Goal: Task Accomplishment & Management: Use online tool/utility

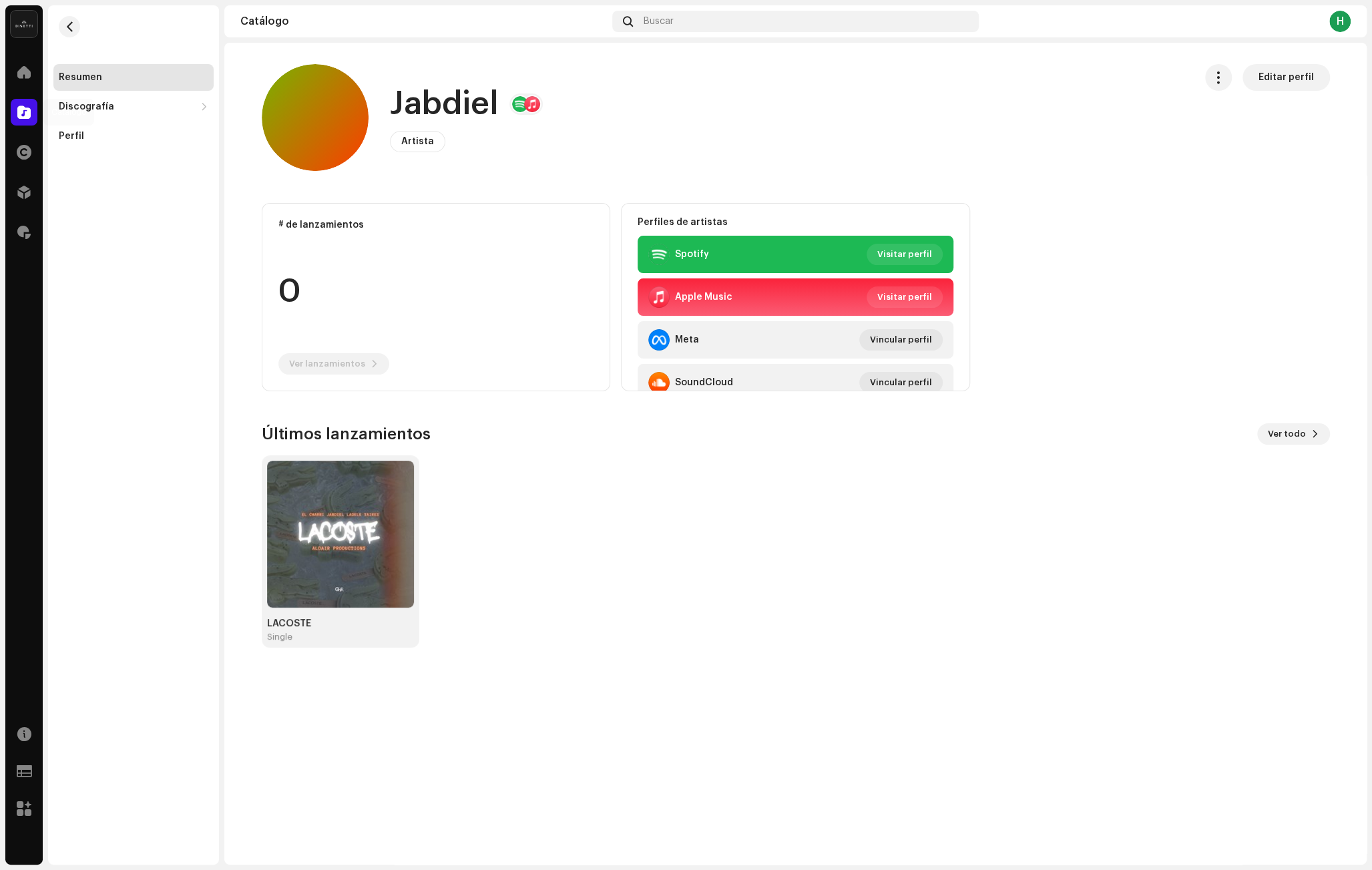
drag, startPoint x: 20, startPoint y: 112, endPoint x: 215, endPoint y: 142, distance: 197.3
click at [20, 112] on span at bounding box center [24, 112] width 13 height 11
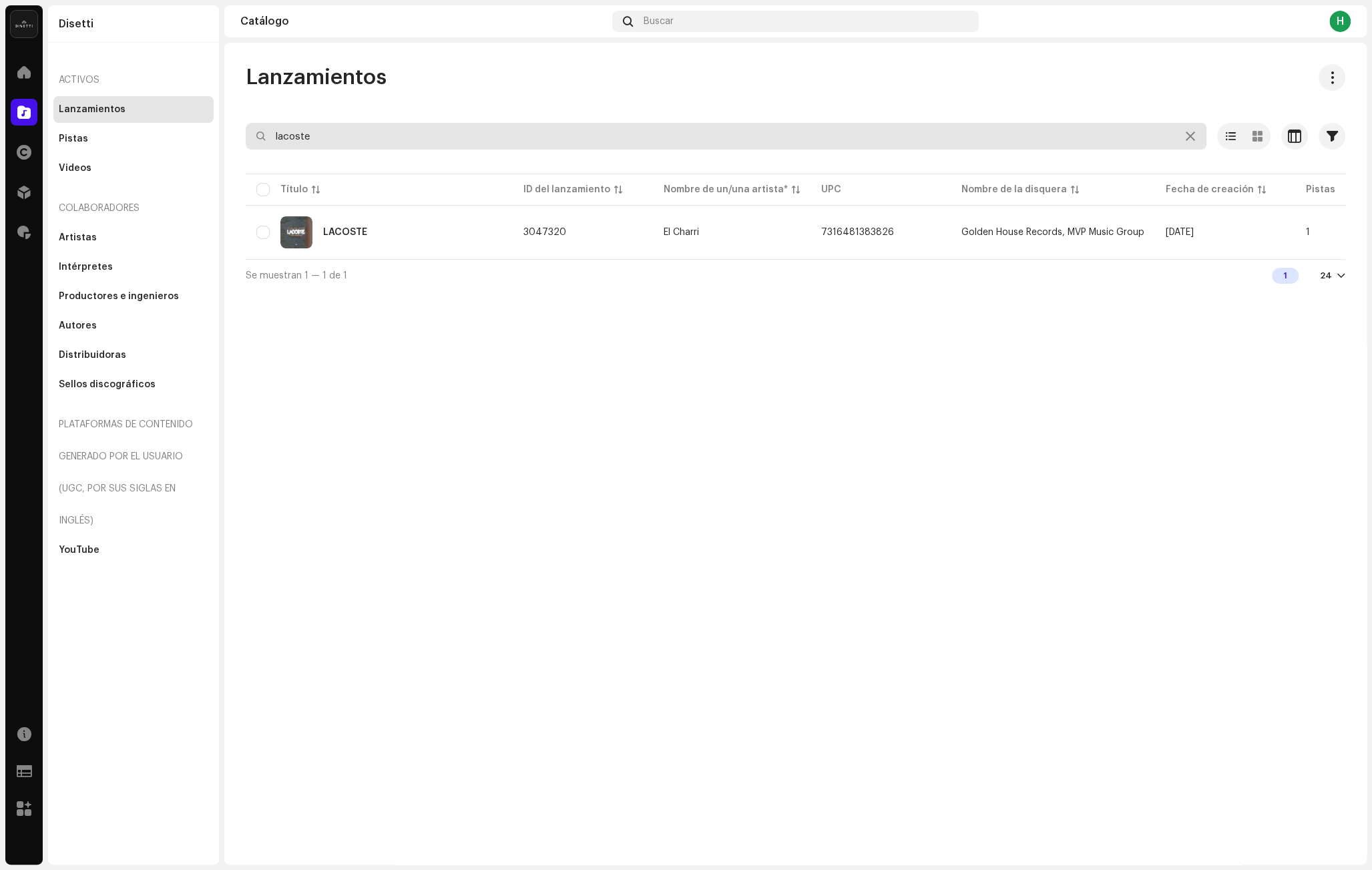
click at [360, 135] on input "lacoste" at bounding box center [726, 136] width 961 height 27
paste input "Me Gusta A Mi Remix"
type input "Me Gusta A Mi Remix"
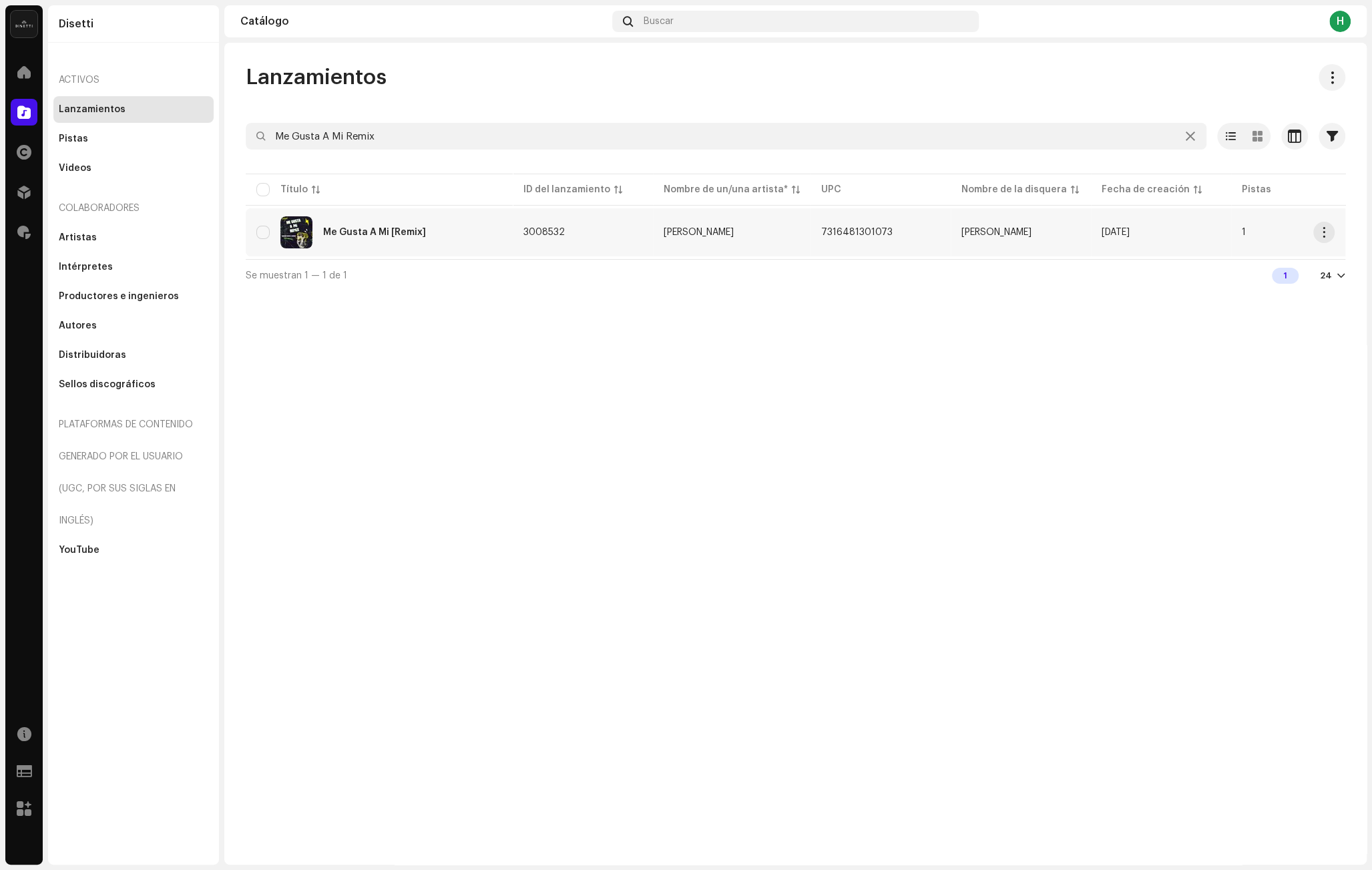
click at [582, 223] on td "3008532" at bounding box center [582, 232] width 140 height 48
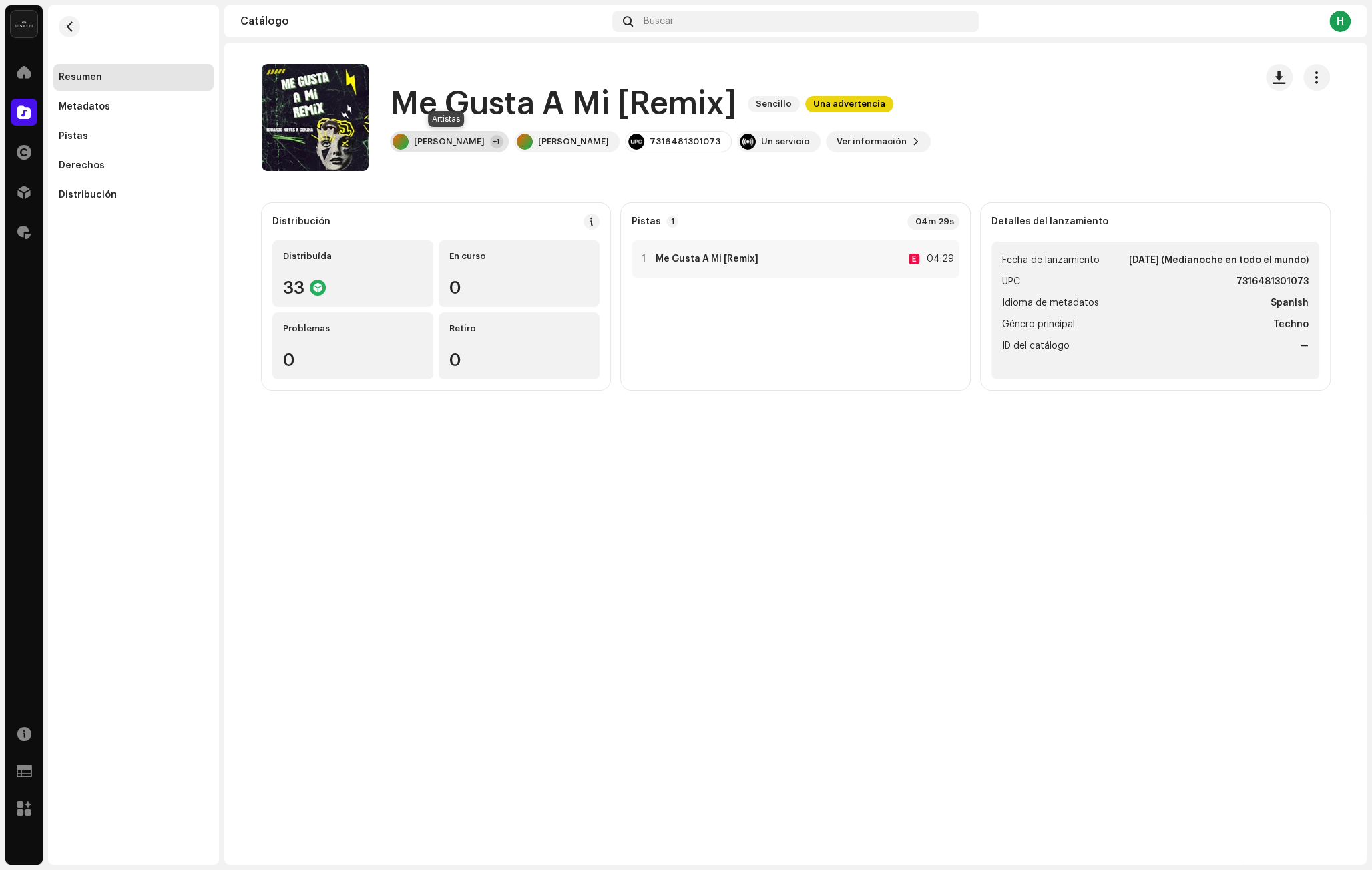
click at [452, 146] on div "[PERSON_NAME]" at bounding box center [450, 141] width 71 height 11
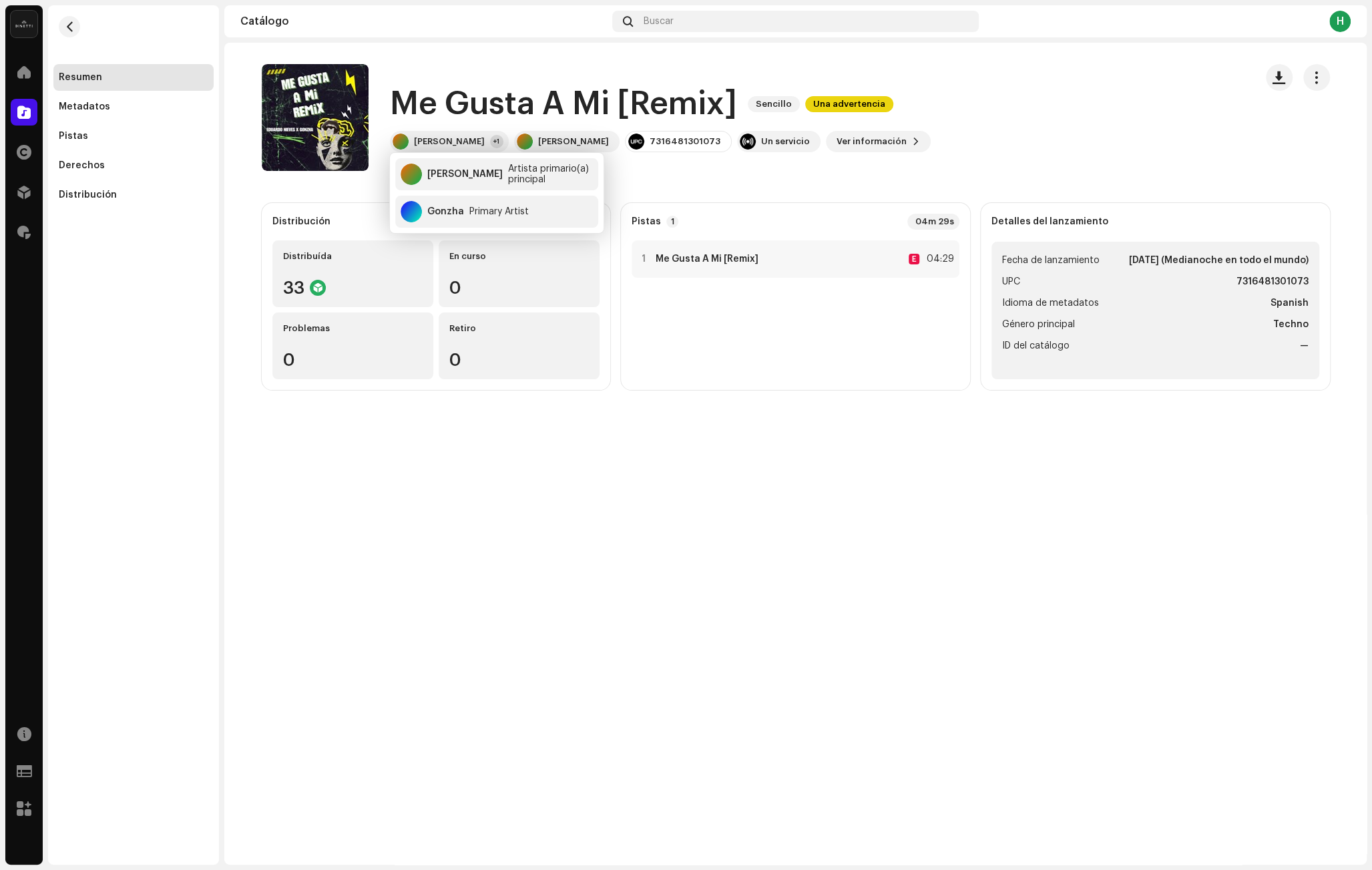
click at [189, 260] on div "Resumen Metadatos Pistas Derechos Distribución" at bounding box center [133, 434] width 171 height 859
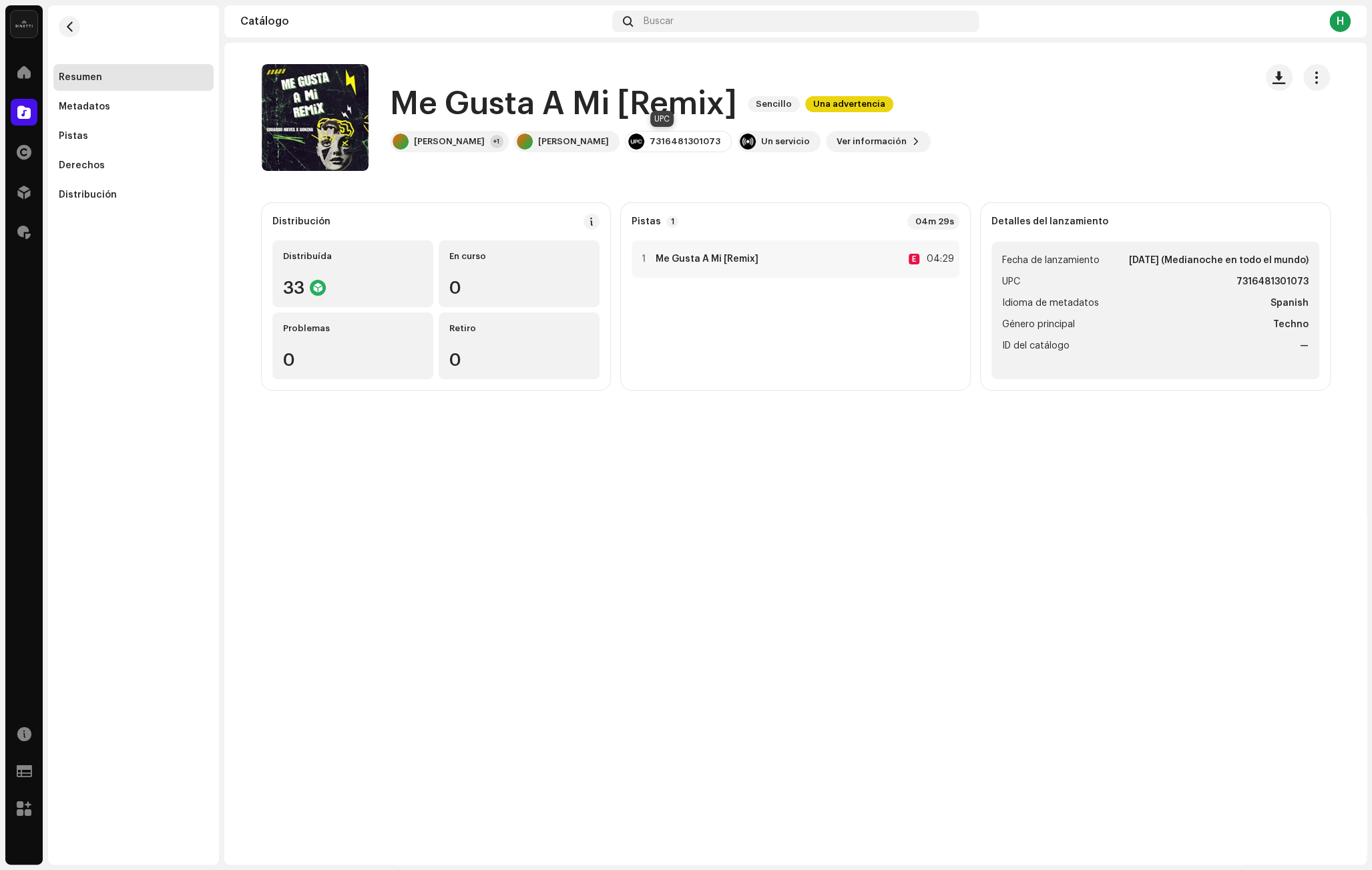
click at [684, 138] on div "7316481301073" at bounding box center [685, 141] width 71 height 11
copy div "7316481301073"
click at [786, 145] on div "Un servicio" at bounding box center [785, 141] width 49 height 11
click at [642, 186] on catalog-releases-details-overview "Me Gusta A Mi [Remix] Sencillo Una advertencia Me Gusta A Mi [Remix] Sencillo U…" at bounding box center [795, 227] width 1142 height 368
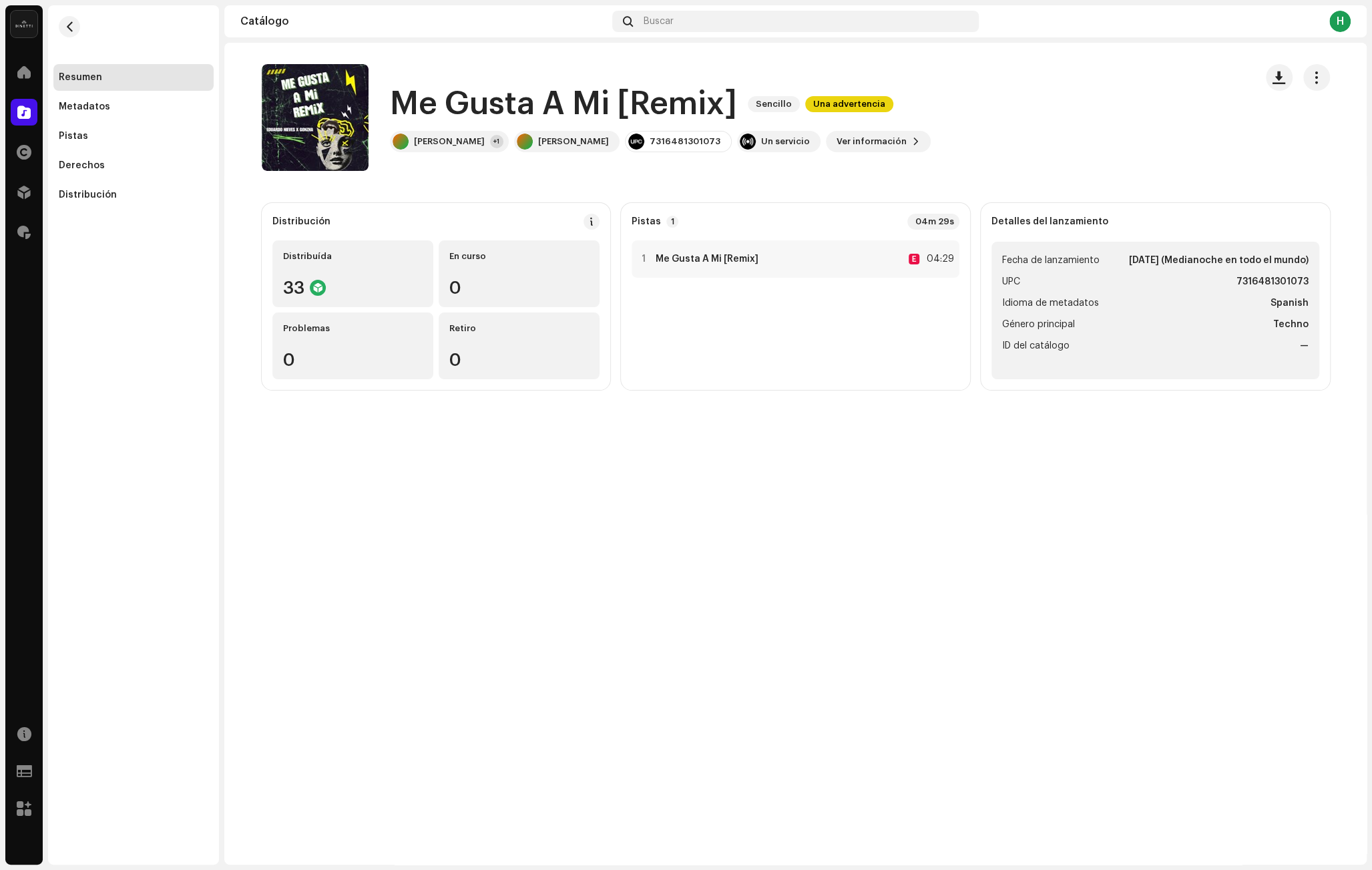
drag, startPoint x: 473, startPoint y: 138, endPoint x: 381, endPoint y: 88, distance: 104.7
click at [381, 88] on div "Me Gusta A Mi [Remix] Sencillo Una advertencia [PERSON_NAME] +1 [PERSON_NAME] 7…" at bounding box center [753, 117] width 983 height 107
copy div "Me Gusta A Mi [Remix] Sencillo Una advertencia [PERSON_NAME]"
click at [457, 140] on div "[PERSON_NAME]" at bounding box center [450, 141] width 71 height 11
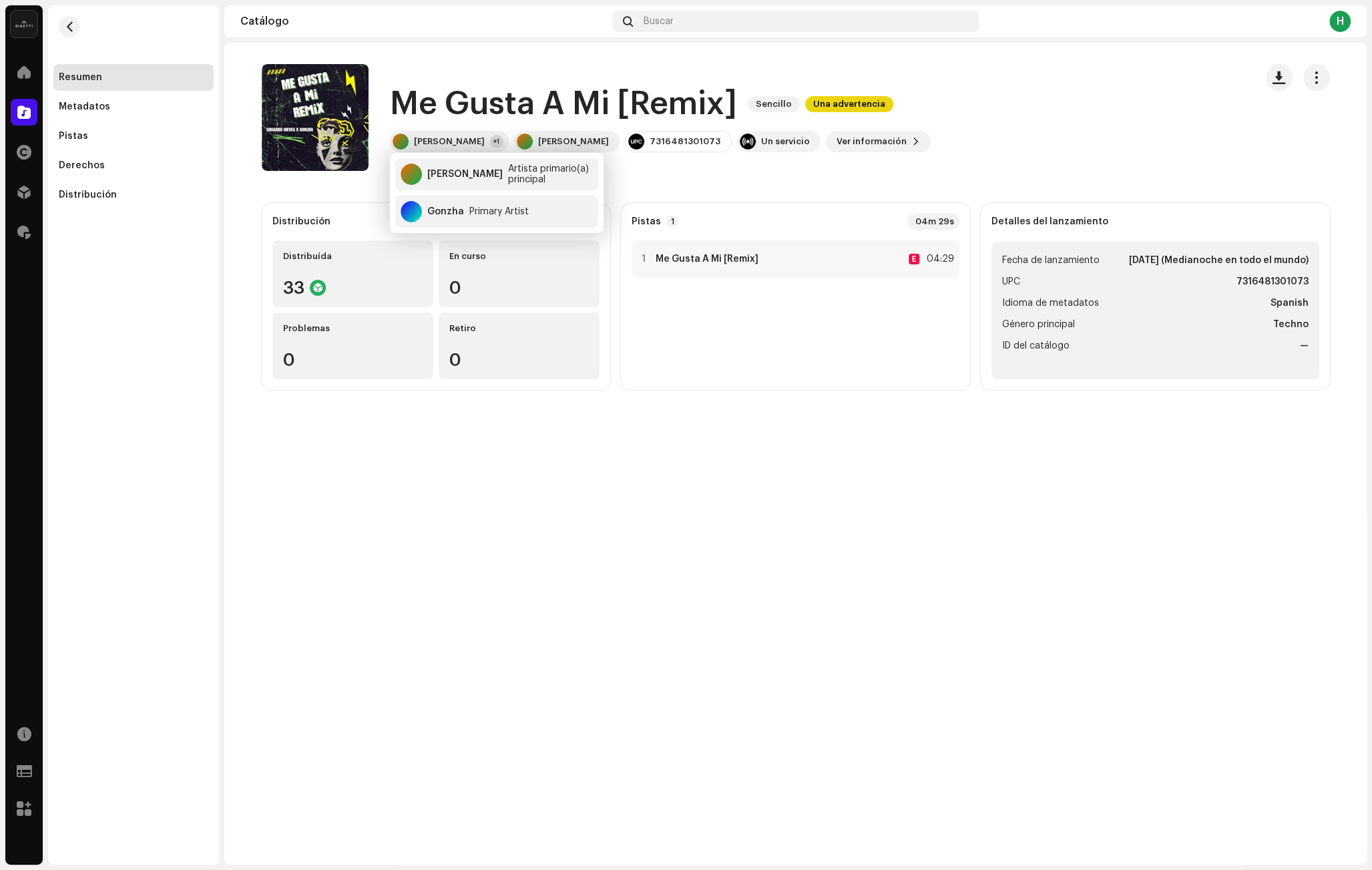
click at [320, 178] on catalog-releases-details-overview "Me Gusta A Mi [Remix] Sencillo Una advertencia Me Gusta A Mi [Remix] Sencillo U…" at bounding box center [795, 227] width 1142 height 368
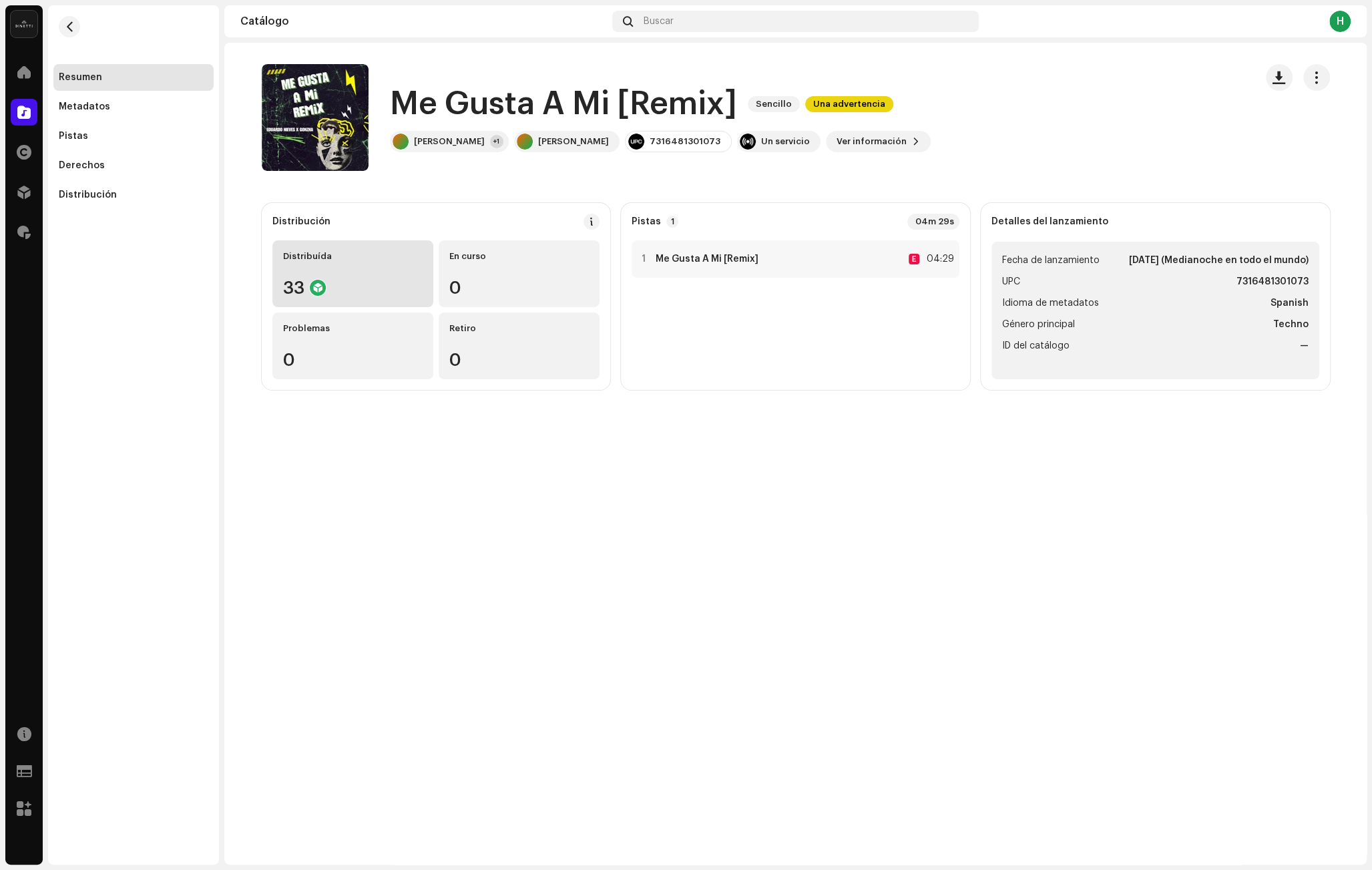
click at [334, 282] on div "33" at bounding box center [352, 288] width 139 height 17
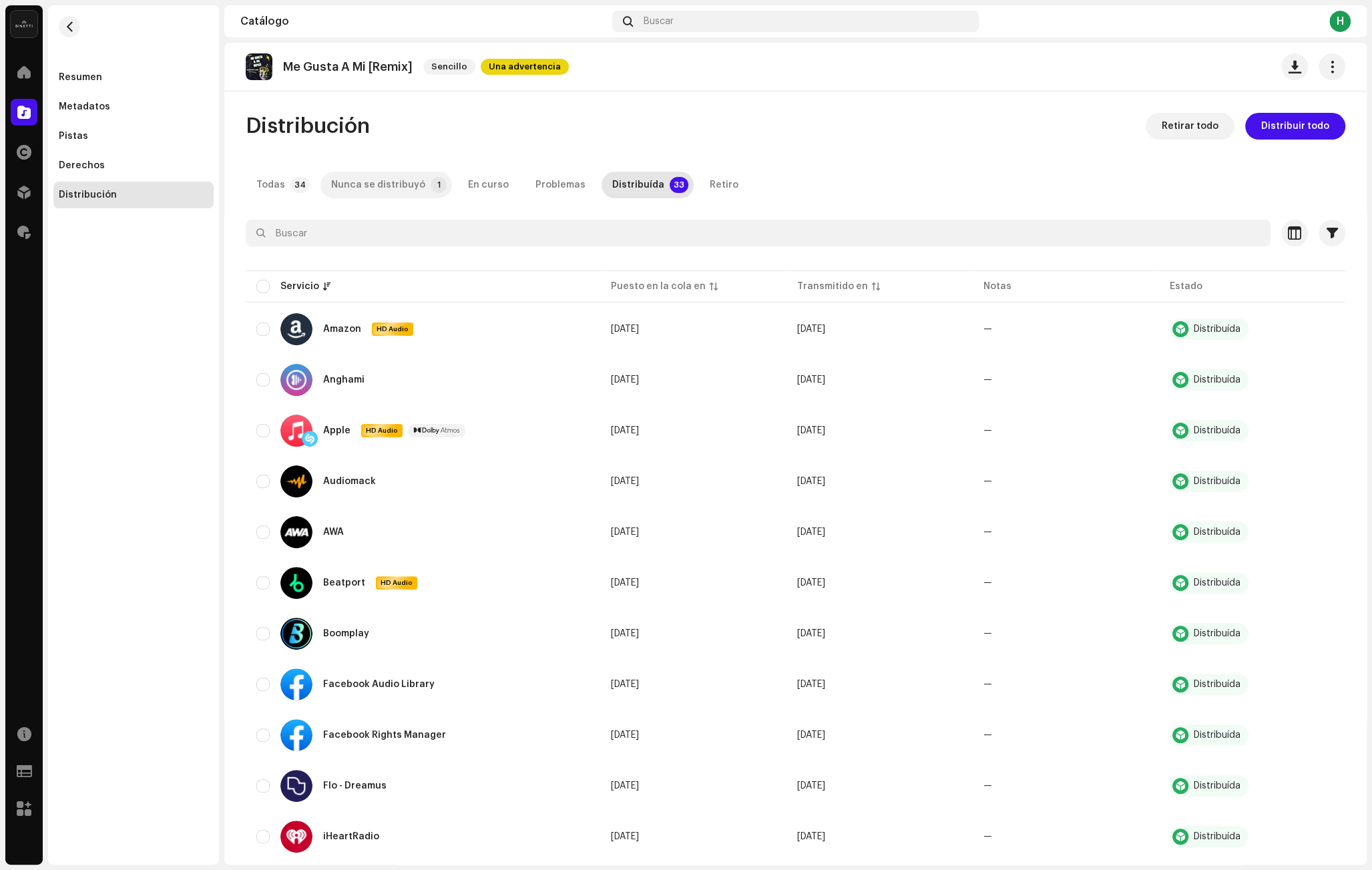
click at [400, 186] on div "Nunca se distribuyó" at bounding box center [379, 185] width 94 height 27
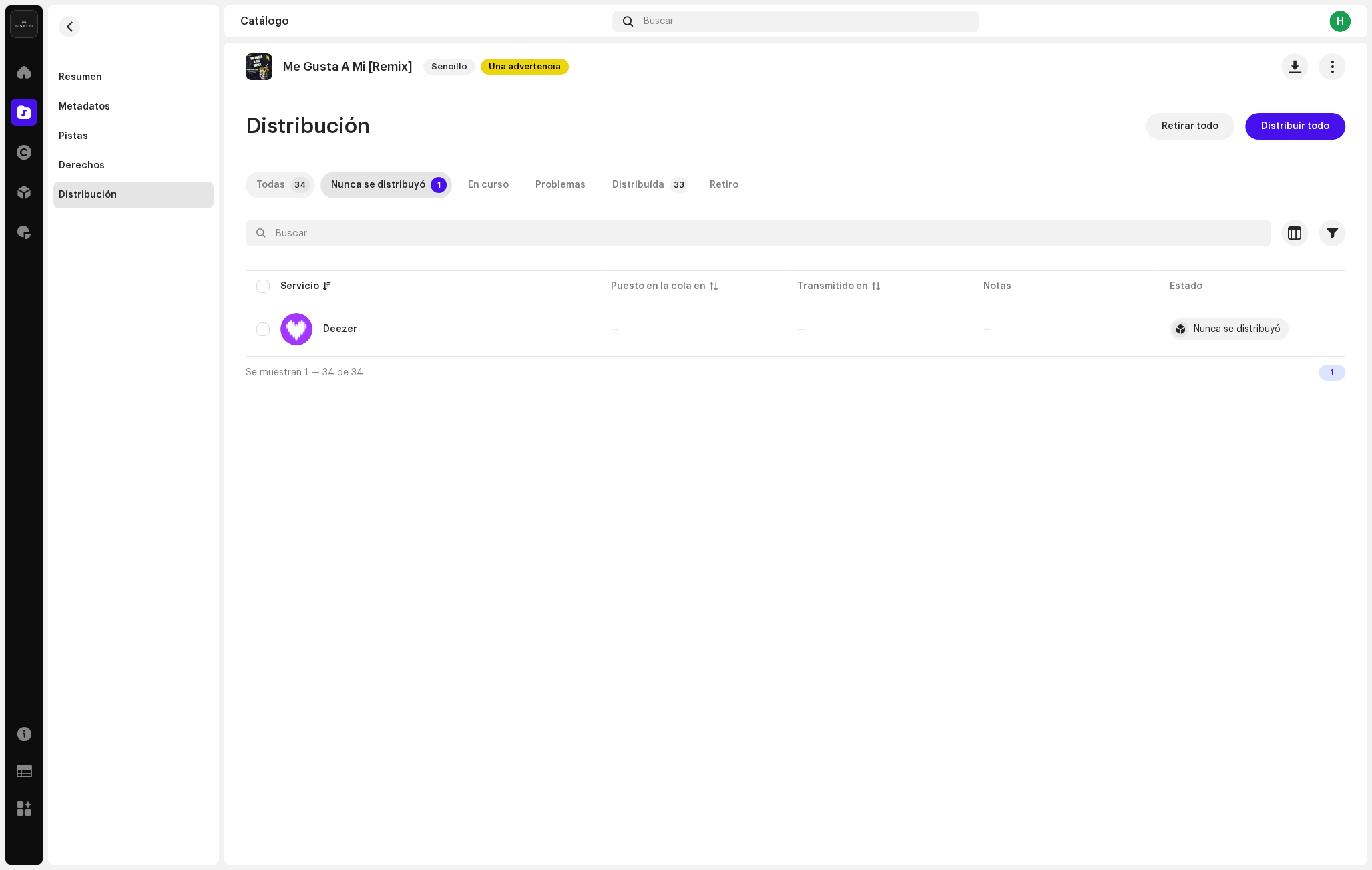
click at [263, 180] on div "Todas" at bounding box center [270, 185] width 29 height 27
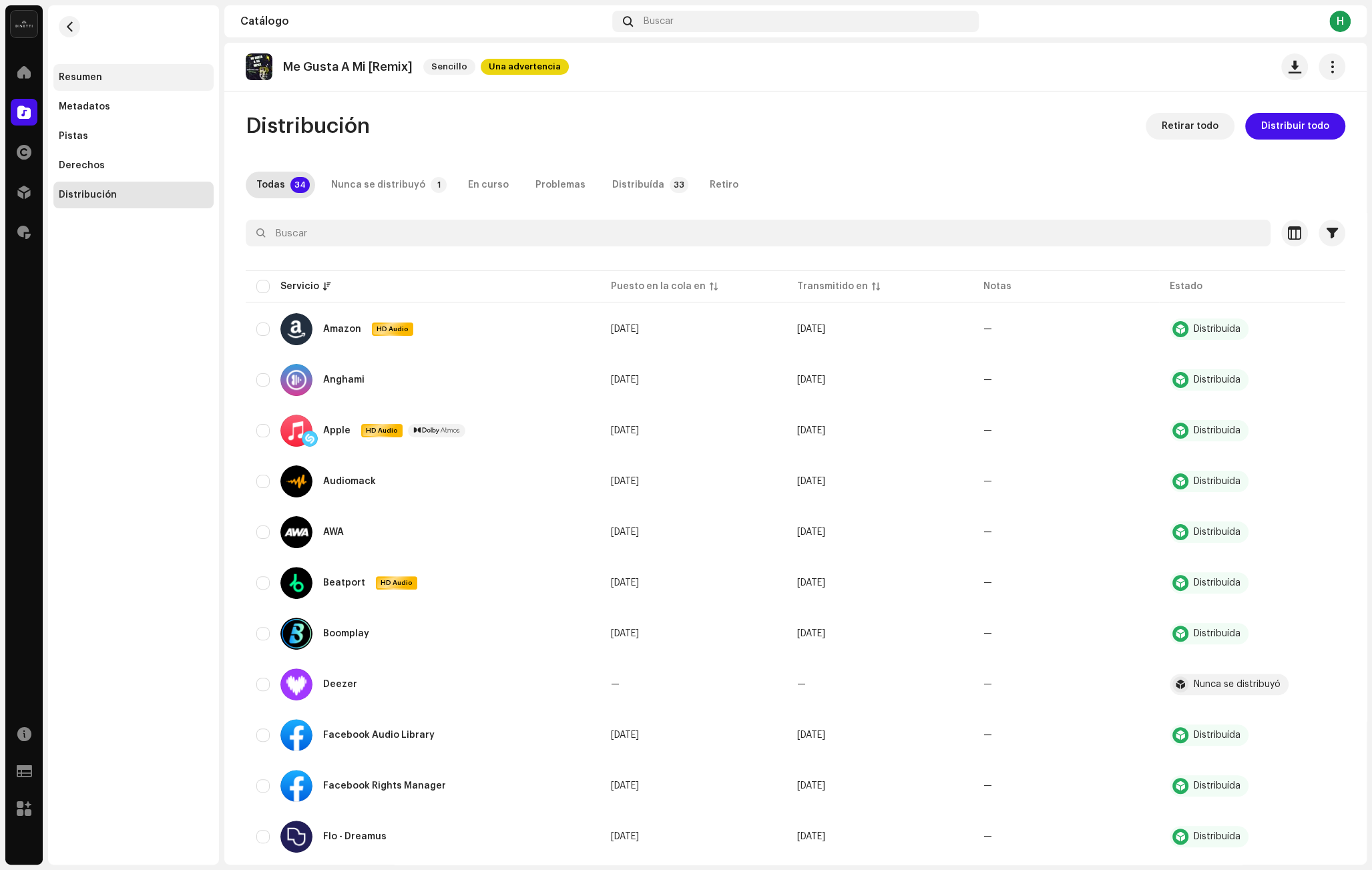
click at [109, 86] on div "Resumen" at bounding box center [133, 77] width 160 height 27
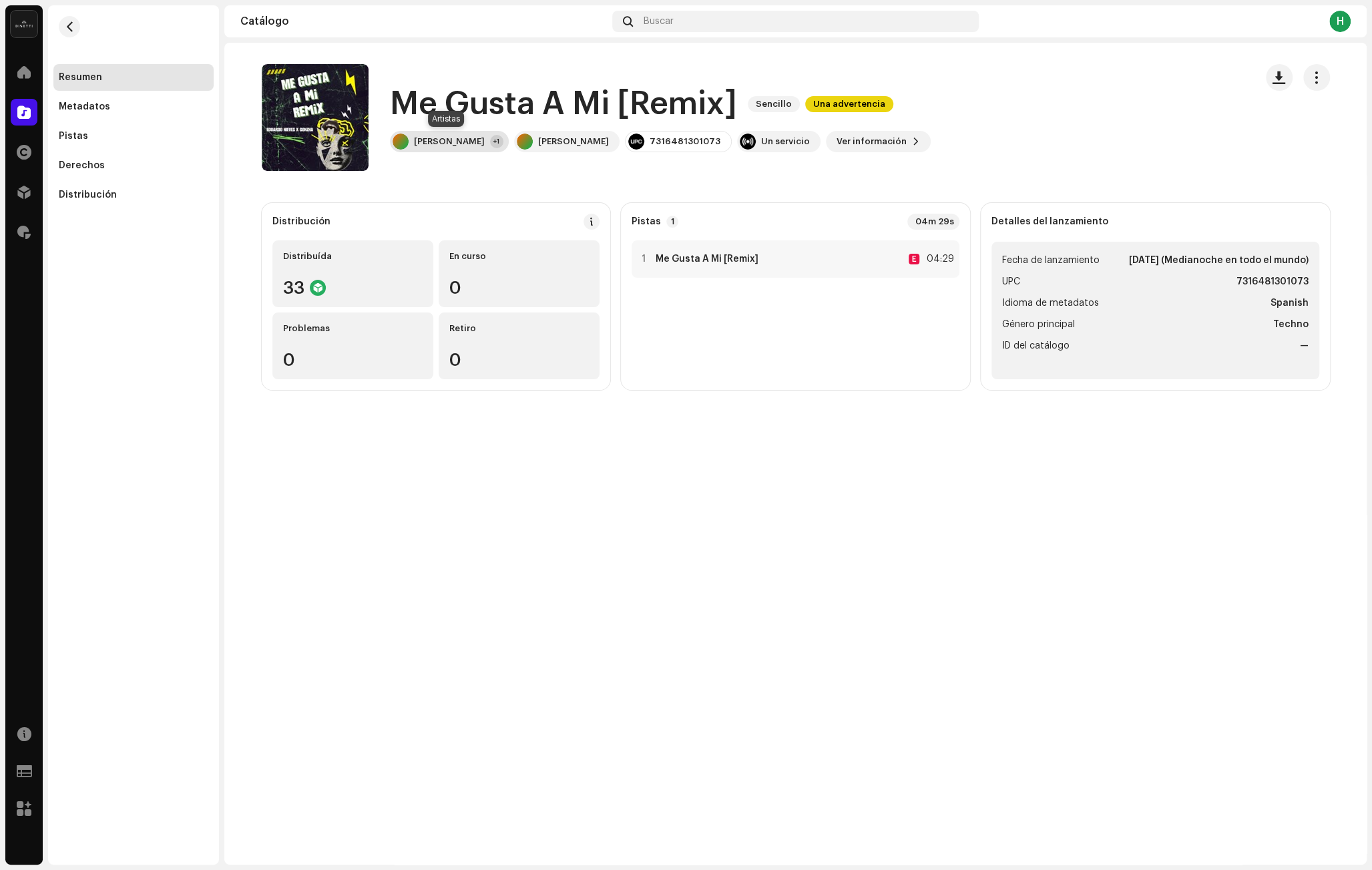
click at [447, 138] on div "[PERSON_NAME]" at bounding box center [450, 141] width 71 height 11
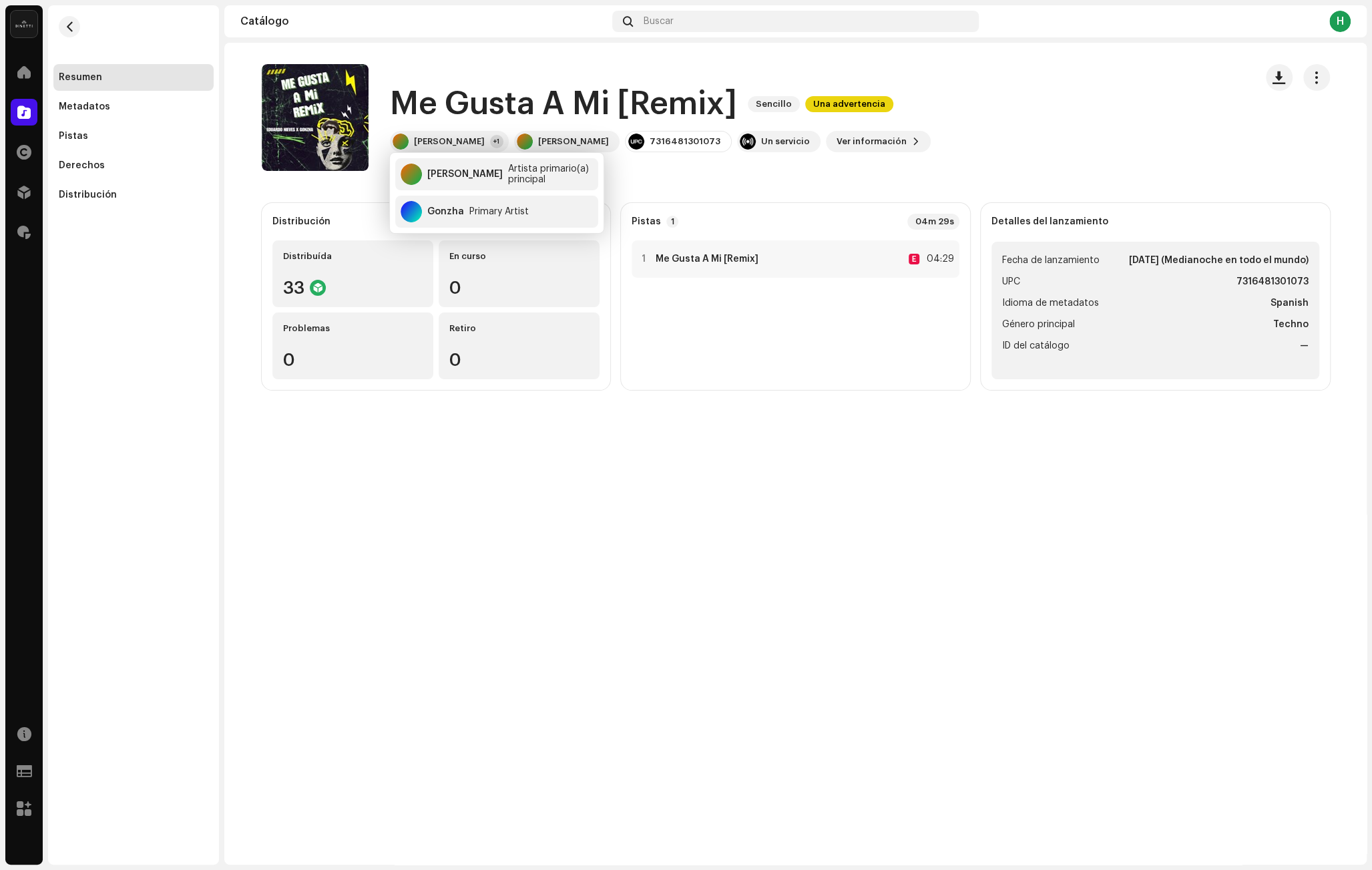
click at [732, 175] on catalog-releases-details-overview "Me Gusta A Mi [Remix] Sencillo Una advertencia Me Gusta A Mi [Remix] Sencillo U…" at bounding box center [795, 227] width 1142 height 368
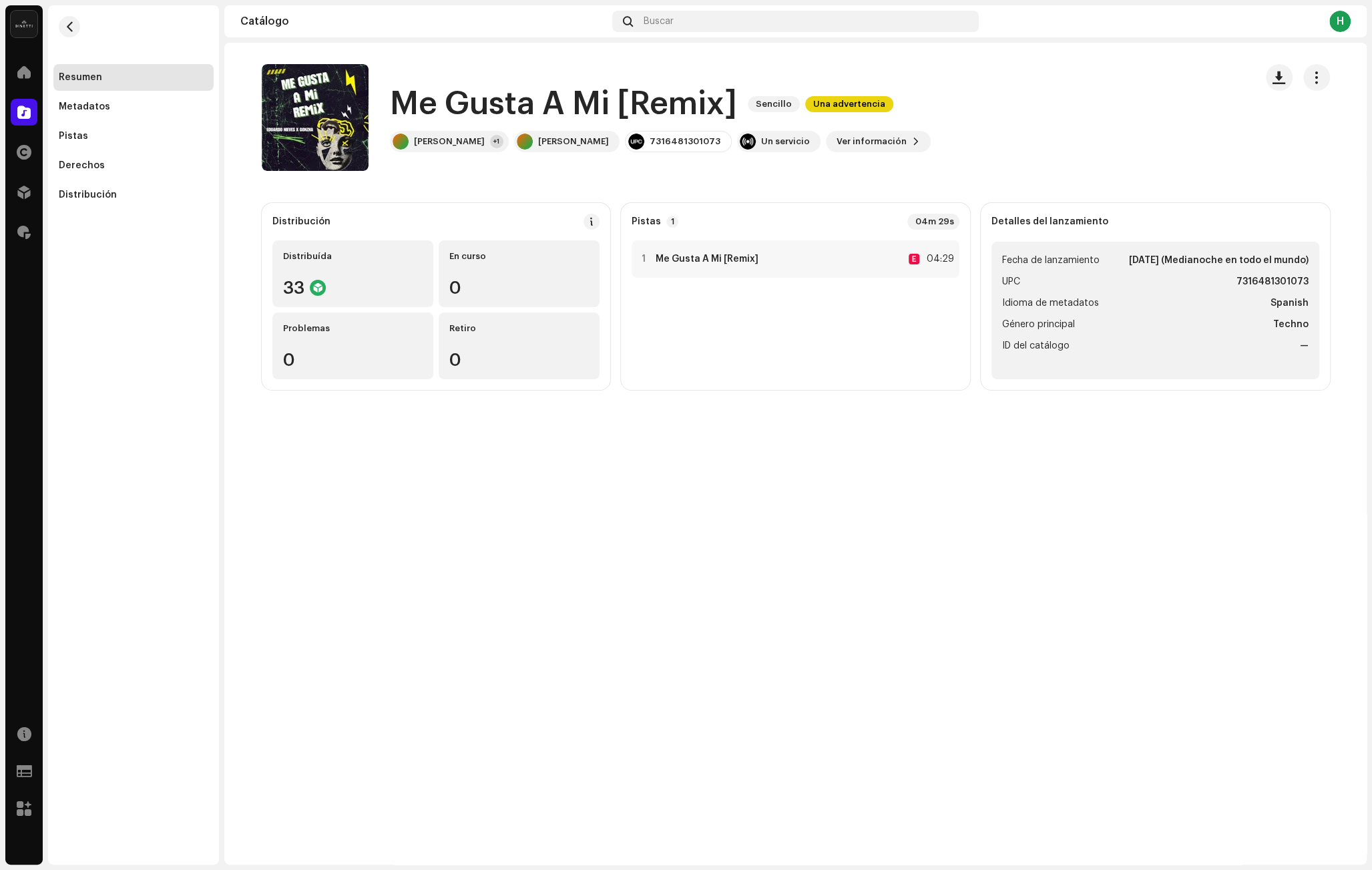
drag, startPoint x: 476, startPoint y: 138, endPoint x: 384, endPoint y: 96, distance: 101.1
click at [384, 96] on div "Me Gusta A Mi [Remix] Sencillo Una advertencia [PERSON_NAME] +1 [PERSON_NAME] 7…" at bounding box center [753, 117] width 983 height 107
copy div "Me Gusta A Mi [Remix] Sencillo Una advertencia [PERSON_NAME]"
click at [934, 125] on div "Me Gusta A Mi [Remix] Sencillo Una advertencia [PERSON_NAME] +1 [PERSON_NAME] 7…" at bounding box center [753, 117] width 983 height 107
click at [1313, 80] on span "button" at bounding box center [1315, 77] width 12 height 11
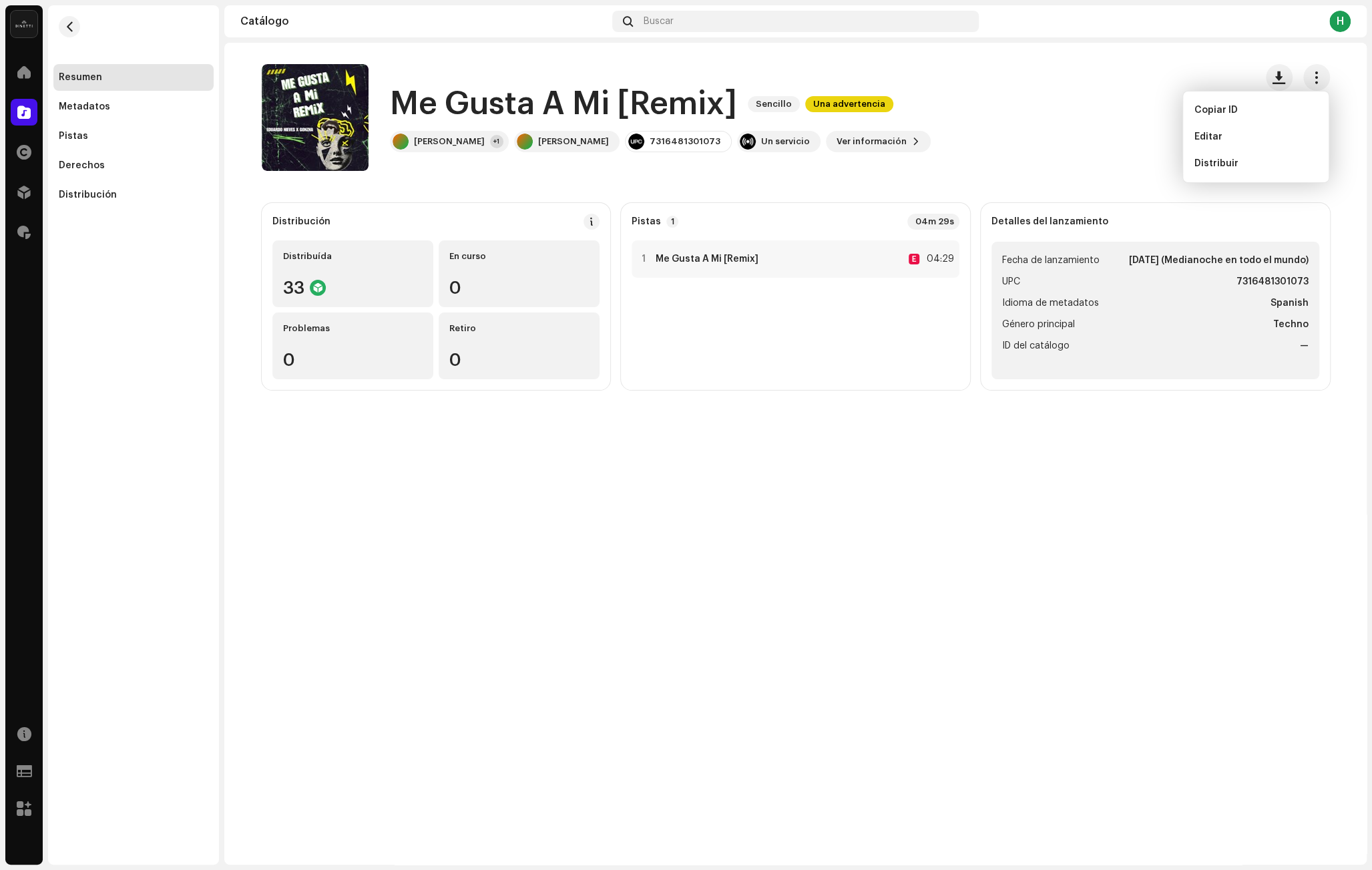
click at [1104, 118] on div "Me Gusta A Mi [Remix] Sencillo Una advertencia [PERSON_NAME] +1 [PERSON_NAME] 7…" at bounding box center [753, 117] width 983 height 107
click at [761, 141] on div "Un servicio" at bounding box center [785, 141] width 49 height 11
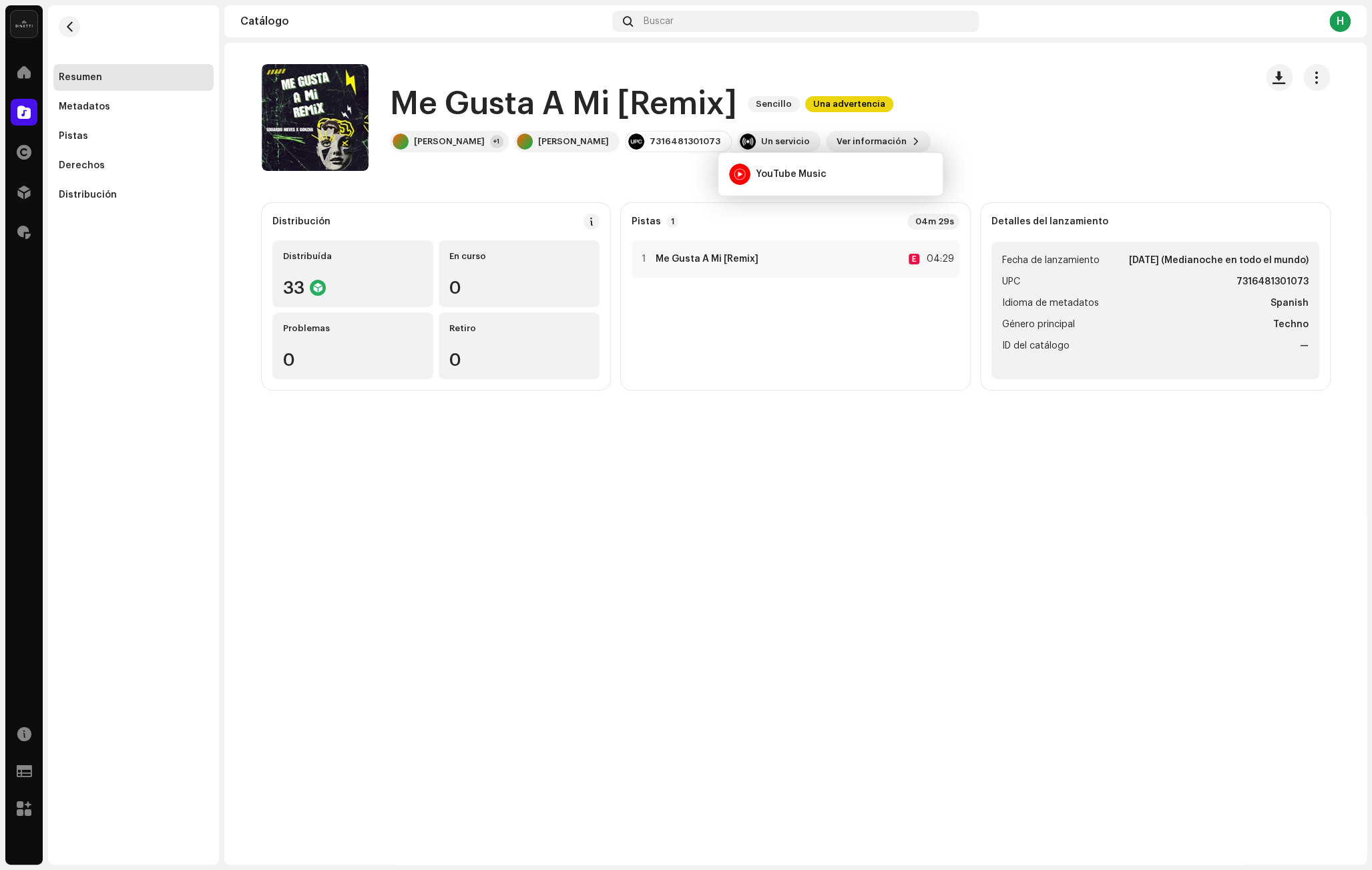
click at [622, 180] on catalog-releases-details-overview "Me Gusta A Mi [Remix] Sencillo Una advertencia Me Gusta A Mi [Remix] Sencillo U…" at bounding box center [795, 227] width 1142 height 368
click at [765, 141] on div "Un servicio" at bounding box center [785, 141] width 49 height 11
click at [877, 179] on div "YouTube Music" at bounding box center [830, 174] width 214 height 32
click at [314, 267] on div "Distribuída 33" at bounding box center [353, 273] width 161 height 67
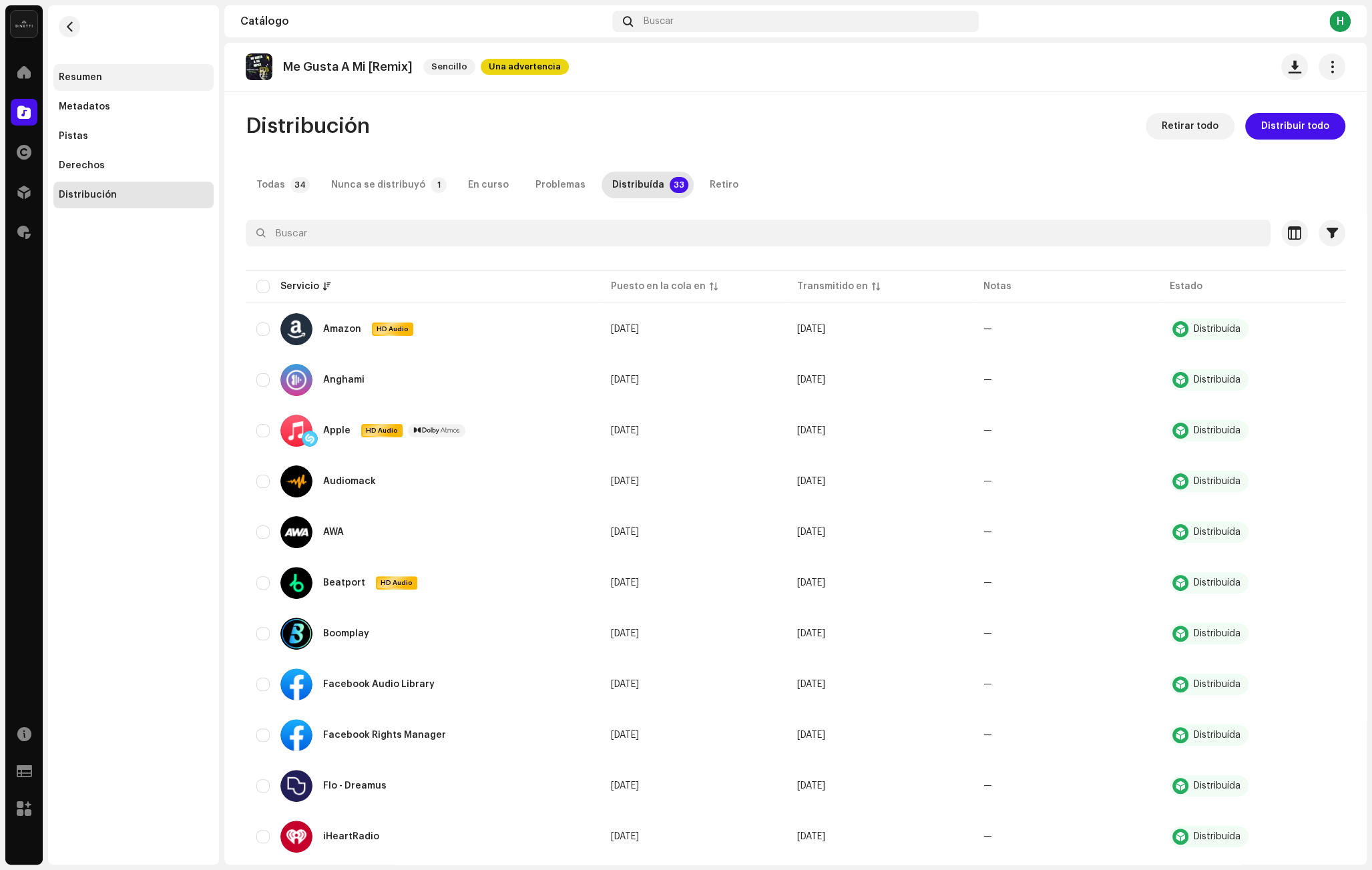
click at [102, 83] on div "Resumen" at bounding box center [133, 77] width 160 height 27
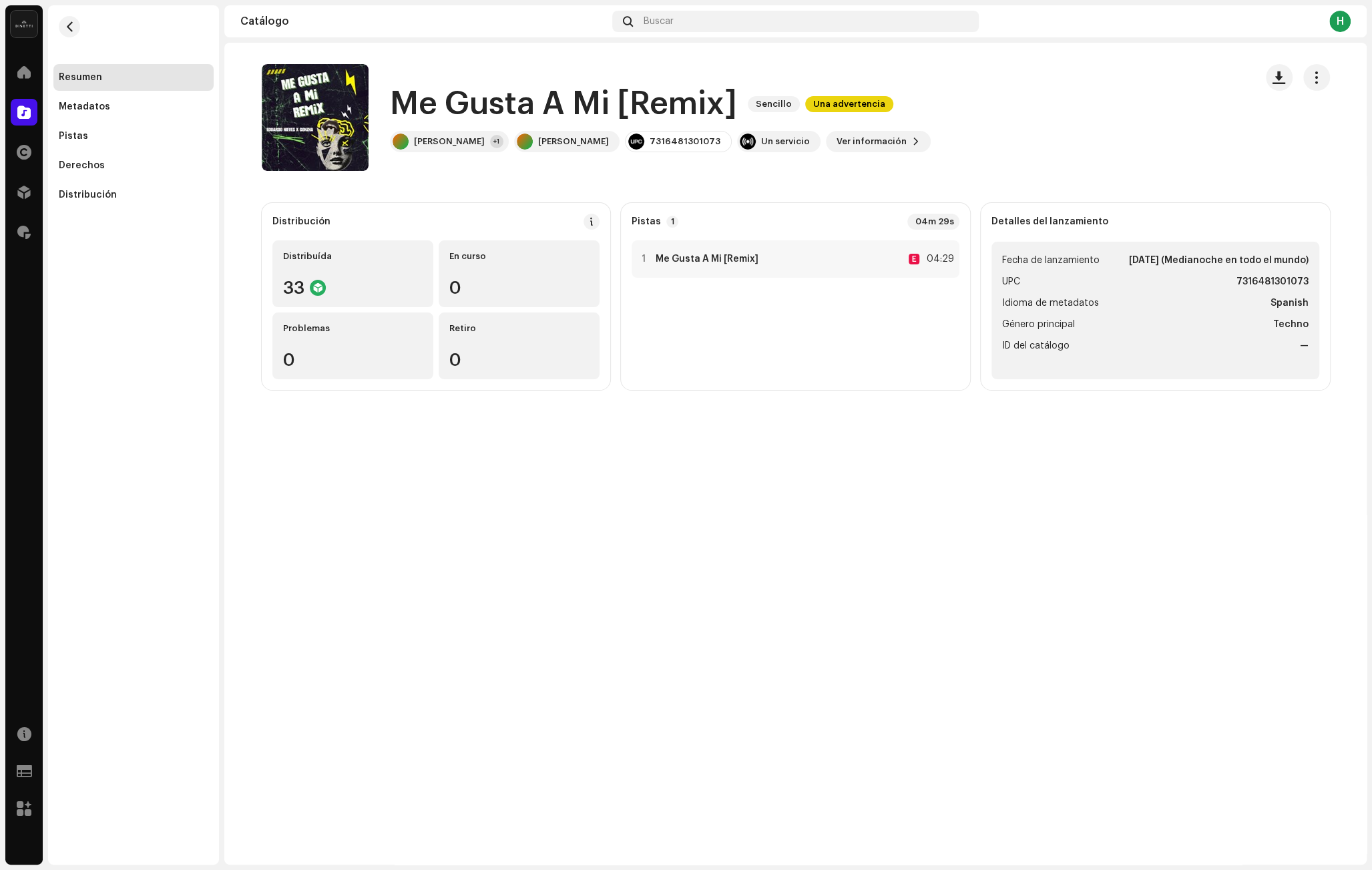
drag, startPoint x: 476, startPoint y: 141, endPoint x: 400, endPoint y: 105, distance: 84.1
click at [400, 105] on div "Me Gusta A Mi [Remix] Sencillo Una advertencia [PERSON_NAME] +1 [PERSON_NAME] 7…" at bounding box center [661, 117] width 541 height 70
copy div "Me Gusta A Mi [Remix] Sencillo Una advertencia [PERSON_NAME]"
click at [413, 91] on h1 "Me Gusta A Mi [Remix]" at bounding box center [563, 104] width 347 height 43
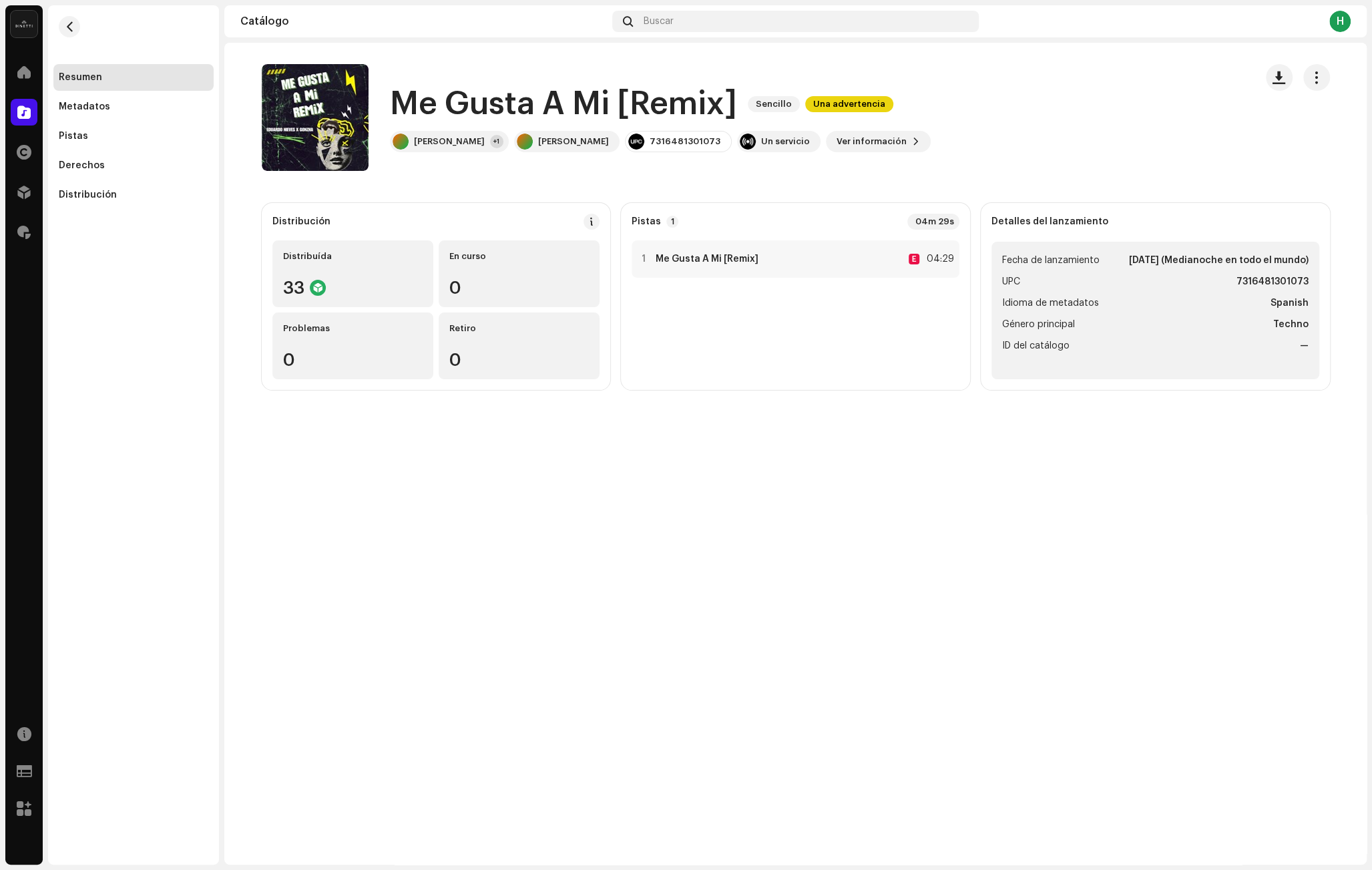
click at [447, 70] on div "Me Gusta A Mi [Remix] Sencillo Una advertencia [PERSON_NAME] +1 [PERSON_NAME] 7…" at bounding box center [753, 117] width 983 height 107
click at [1313, 78] on span "button" at bounding box center [1315, 77] width 12 height 11
click at [1093, 120] on div "Me Gusta A Mi [Remix] Sencillo Una advertencia [PERSON_NAME] +1 [PERSON_NAME] 7…" at bounding box center [753, 117] width 983 height 107
click at [88, 173] on div "Derechos" at bounding box center [133, 165] width 160 height 27
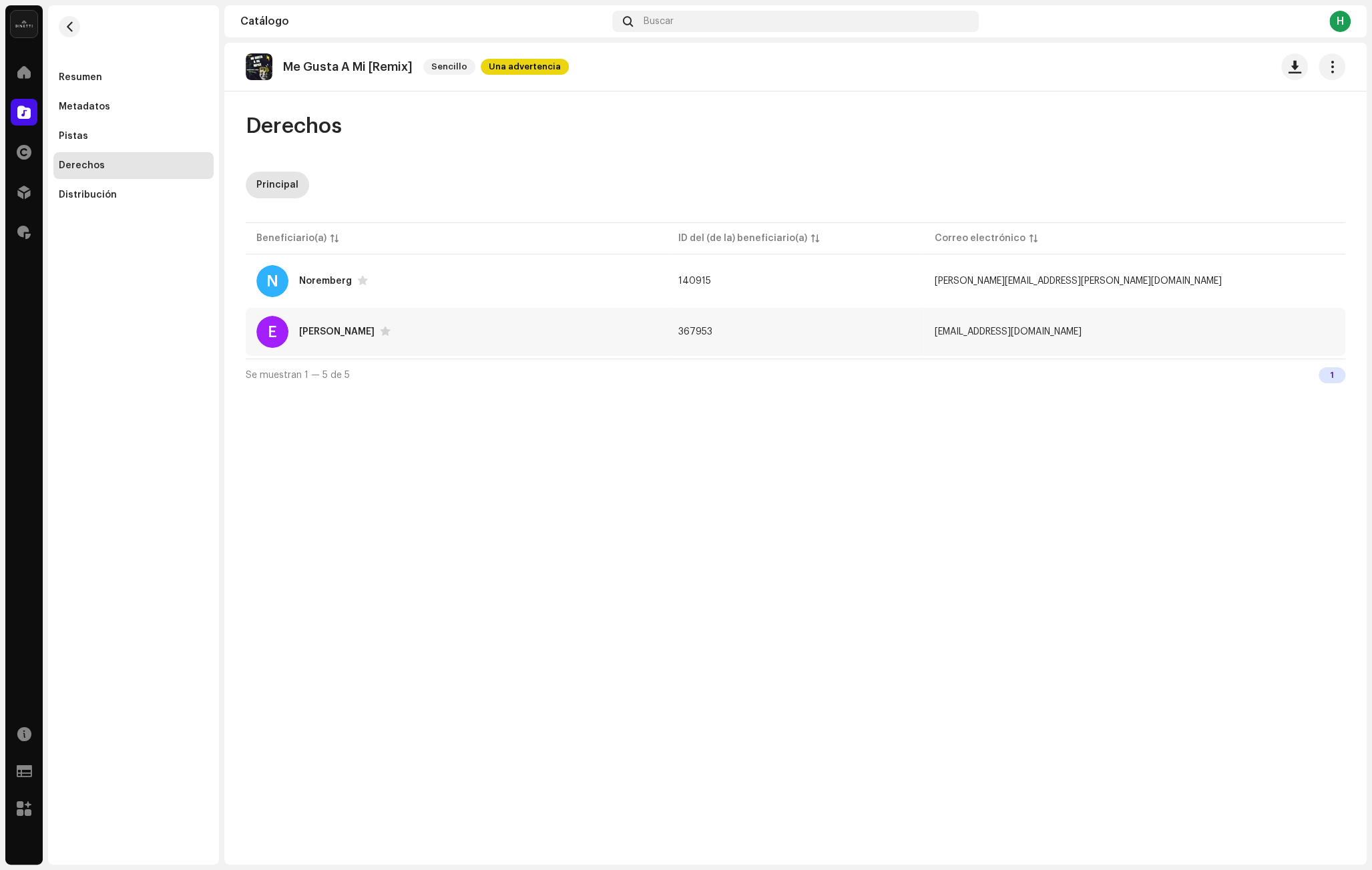
click at [469, 323] on div "E [PERSON_NAME]" at bounding box center [456, 331] width 400 height 32
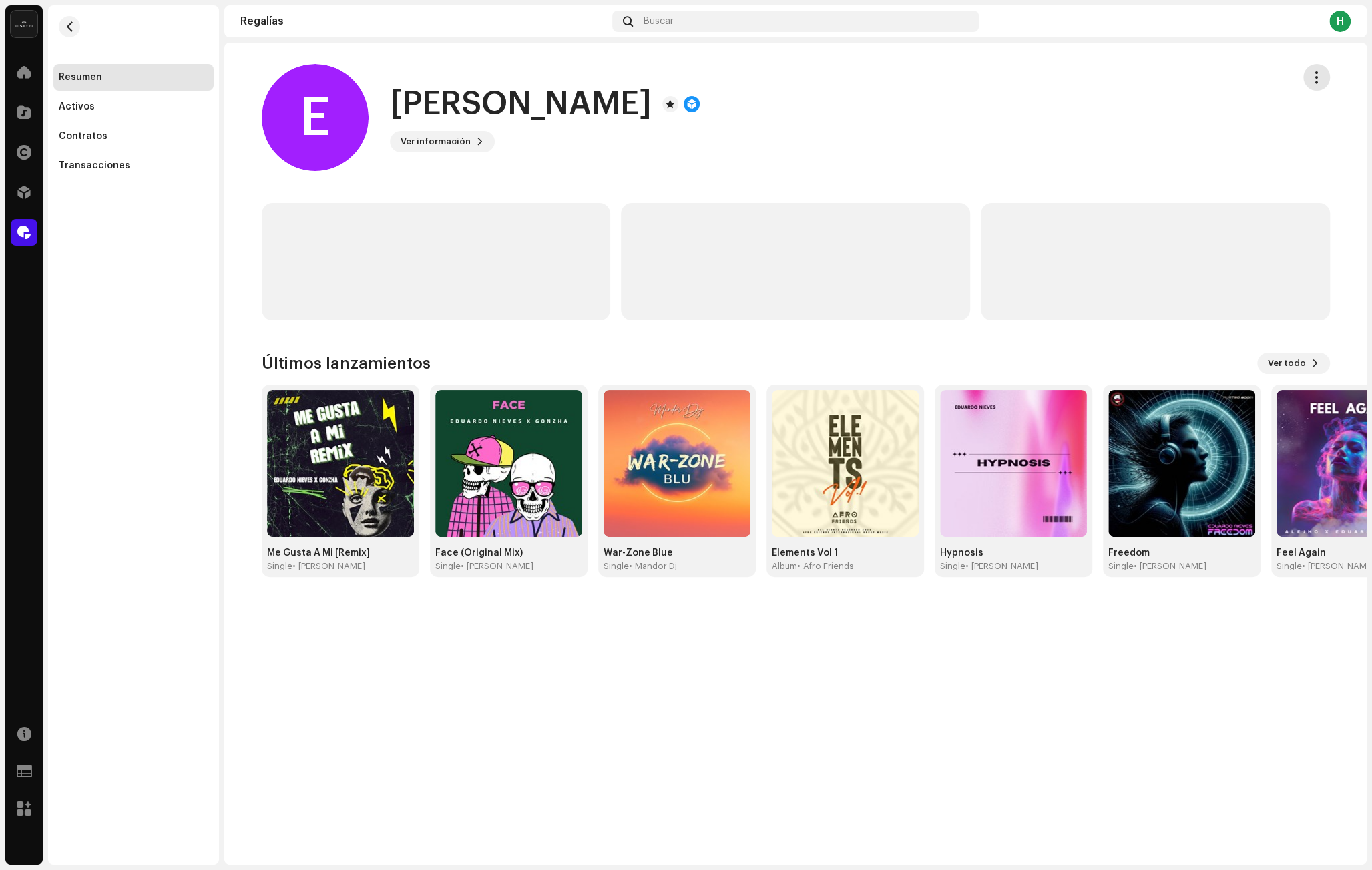
click at [1312, 80] on span "button" at bounding box center [1315, 77] width 12 height 11
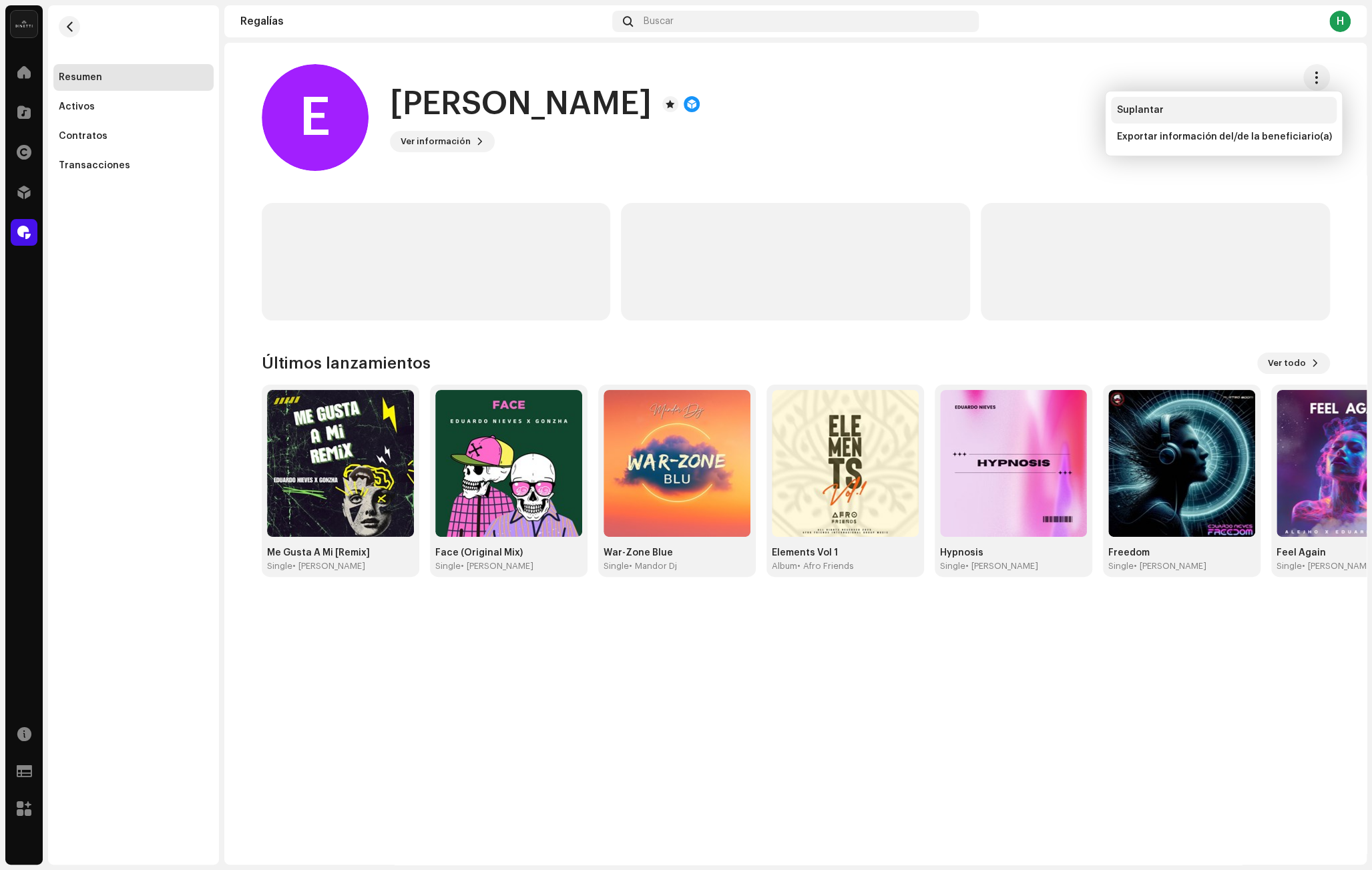
click at [1171, 104] on div "Suplantar" at bounding box center [1223, 109] width 226 height 27
